Goal: Find specific page/section: Locate a particular part of the current website

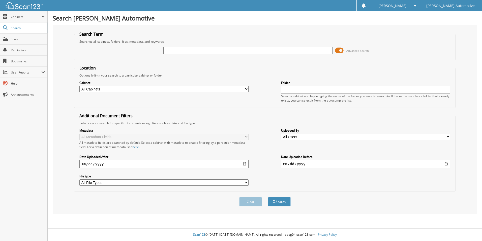
click at [177, 52] on input "text" at bounding box center [248, 51] width 169 height 8
type input "55906"
click at [268, 197] on button "Search" at bounding box center [279, 201] width 23 height 9
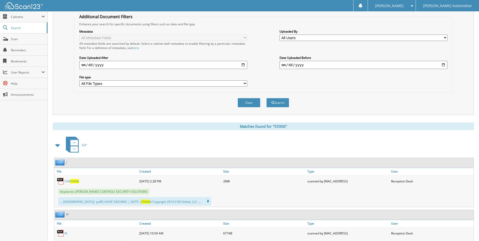
scroll to position [101, 0]
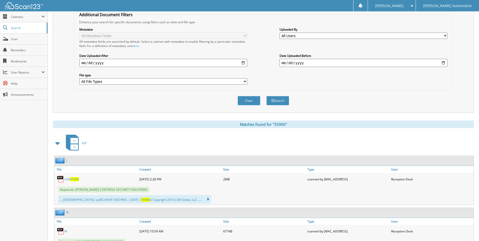
click at [75, 180] on span "55906" at bounding box center [74, 179] width 9 height 4
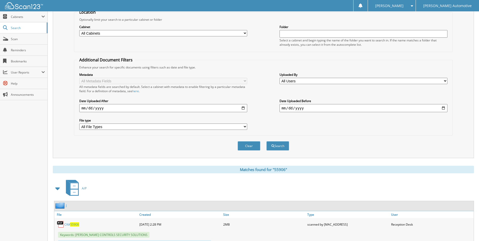
scroll to position [0, 0]
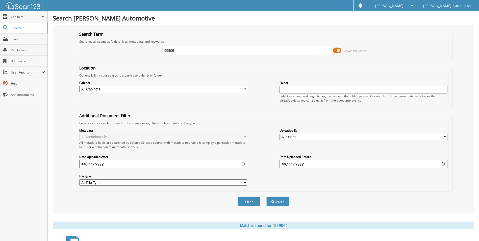
click at [189, 47] on input "55906" at bounding box center [247, 51] width 168 height 8
type input "55041"
click at [266, 197] on button "Search" at bounding box center [277, 201] width 23 height 9
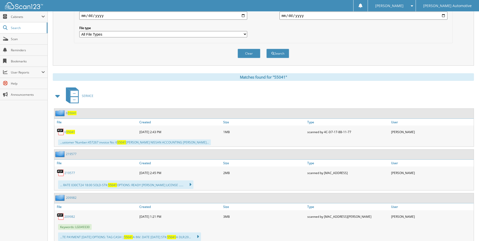
scroll to position [202, 0]
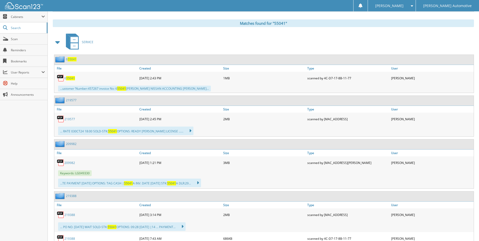
click at [60, 43] on span at bounding box center [57, 42] width 7 height 9
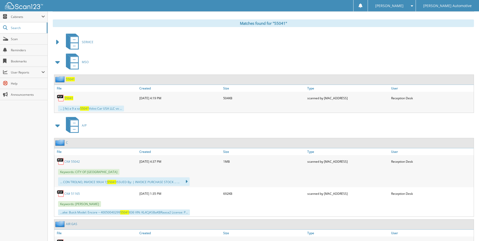
click at [68, 161] on link "CK# 55042" at bounding box center [71, 161] width 15 height 4
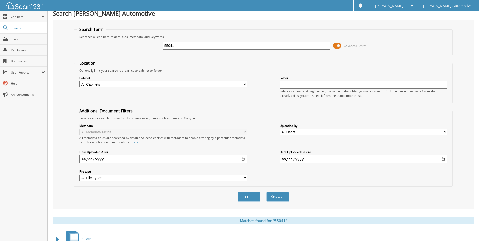
scroll to position [0, 0]
